Goal: Check status

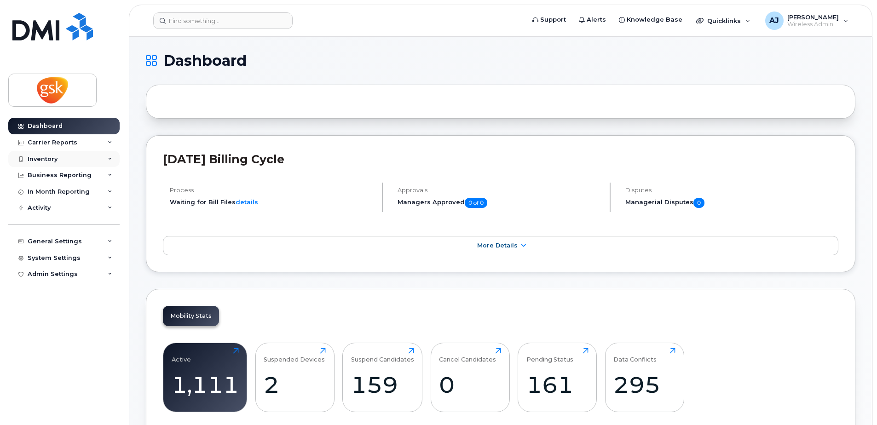
click at [50, 157] on div "Inventory" at bounding box center [43, 159] width 30 height 7
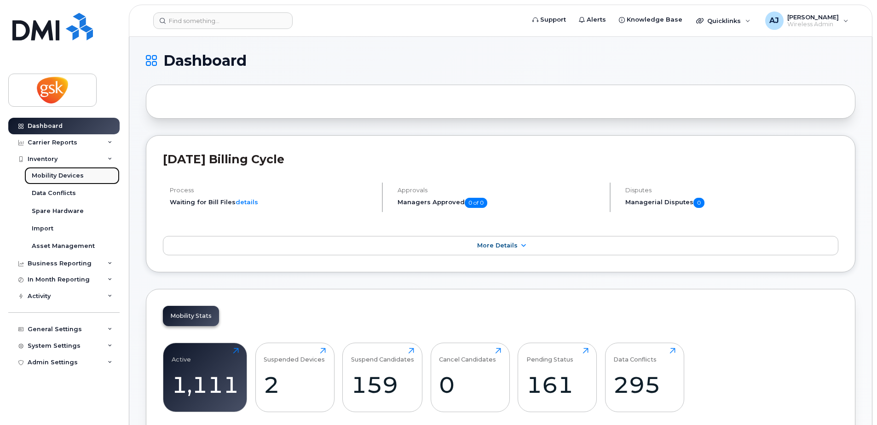
click at [55, 173] on div "Mobility Devices" at bounding box center [58, 176] width 52 height 8
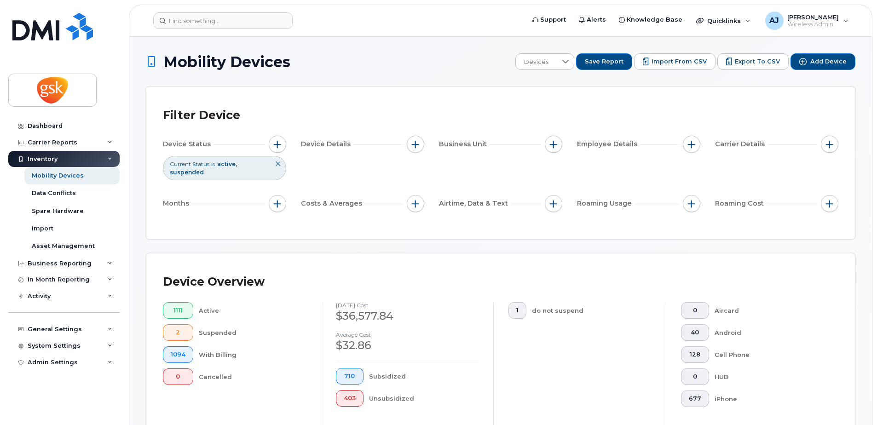
scroll to position [276, 0]
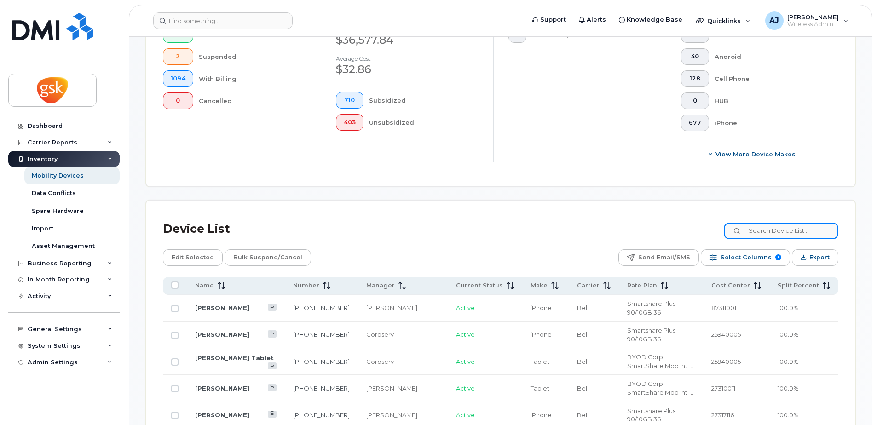
click at [779, 235] on input at bounding box center [781, 231] width 115 height 17
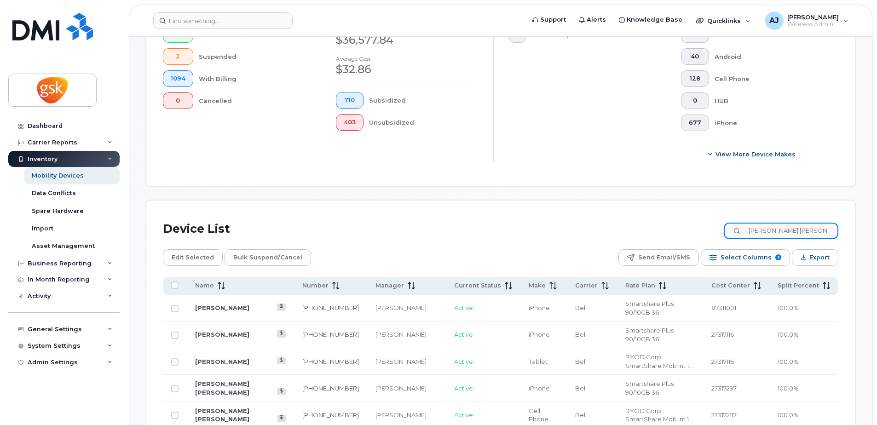
scroll to position [249, 0]
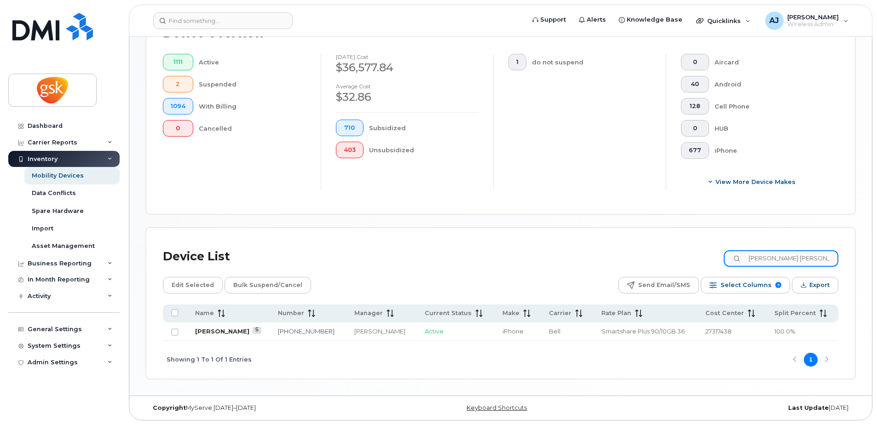
type input "sarah mel"
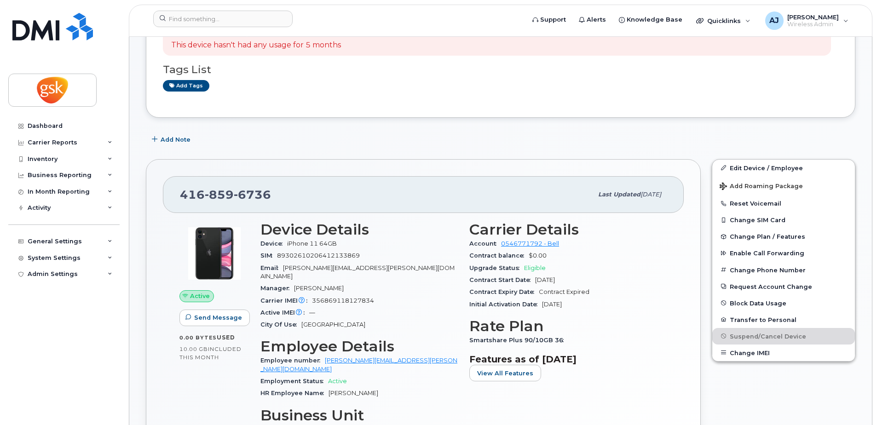
scroll to position [92, 0]
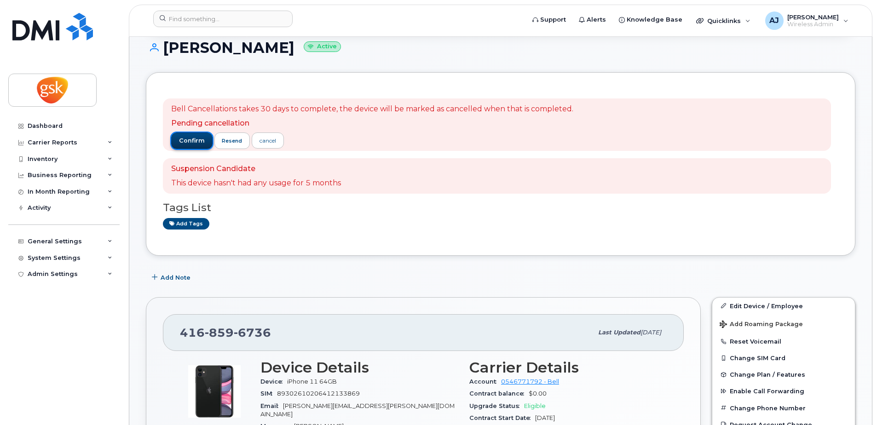
click at [182, 137] on span "confirm" at bounding box center [192, 141] width 26 height 8
